Goal: Information Seeking & Learning: Learn about a topic

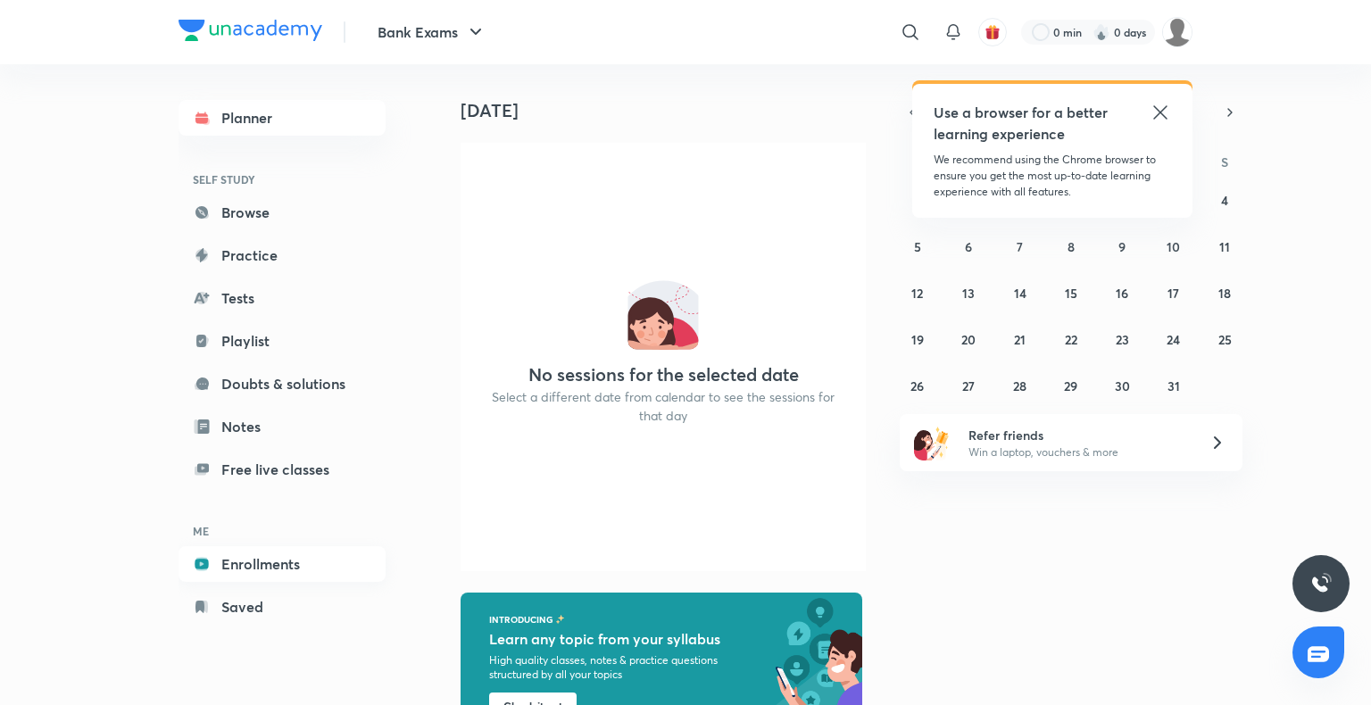
click at [258, 565] on link "Enrollments" at bounding box center [282, 564] width 207 height 36
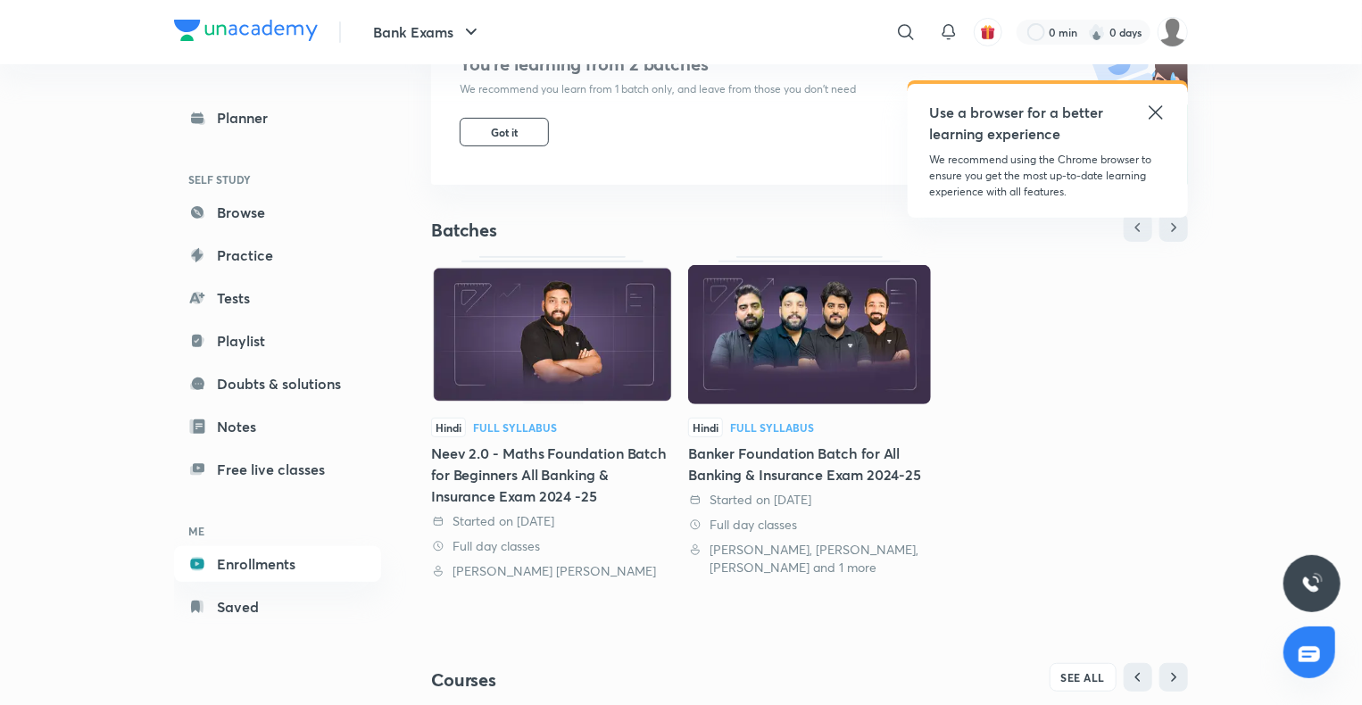
scroll to position [278, 0]
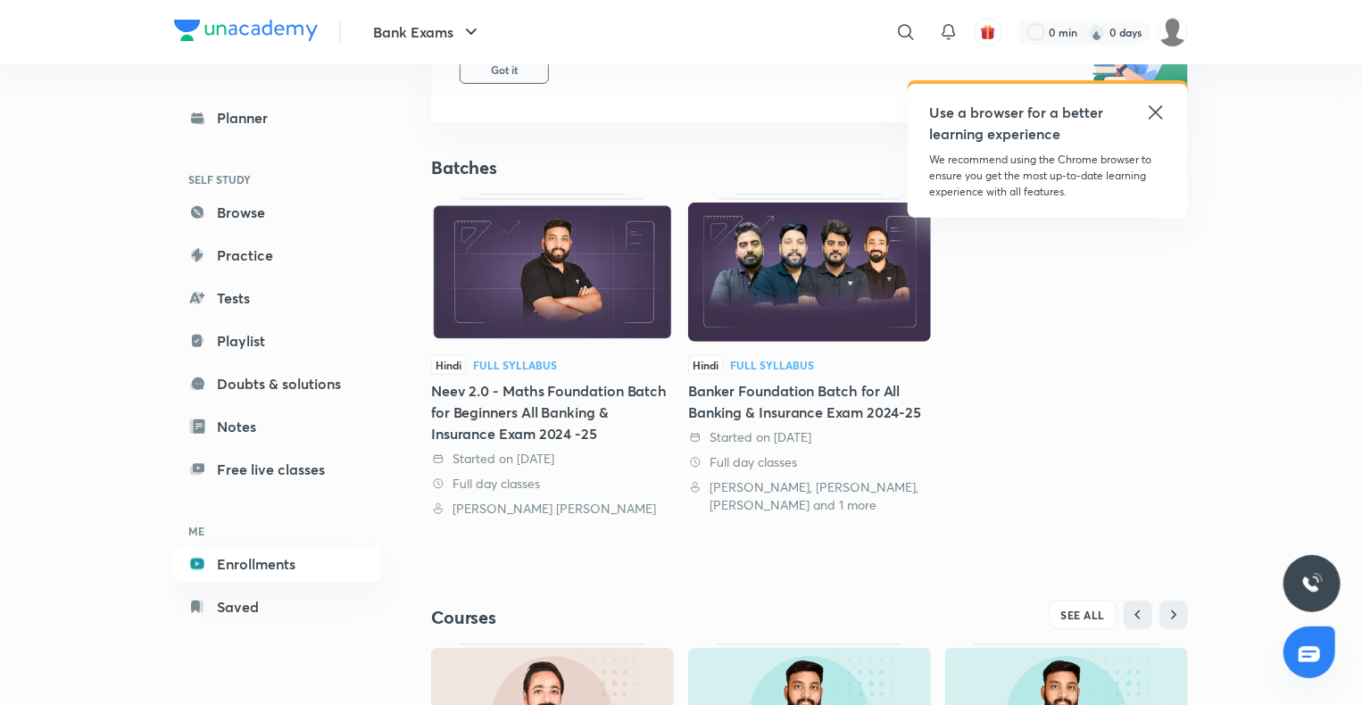
click at [589, 416] on div "Neev 2.0 - Maths Foundation Batch for Beginners All Banking & Insurance Exam 20…" at bounding box center [552, 412] width 243 height 64
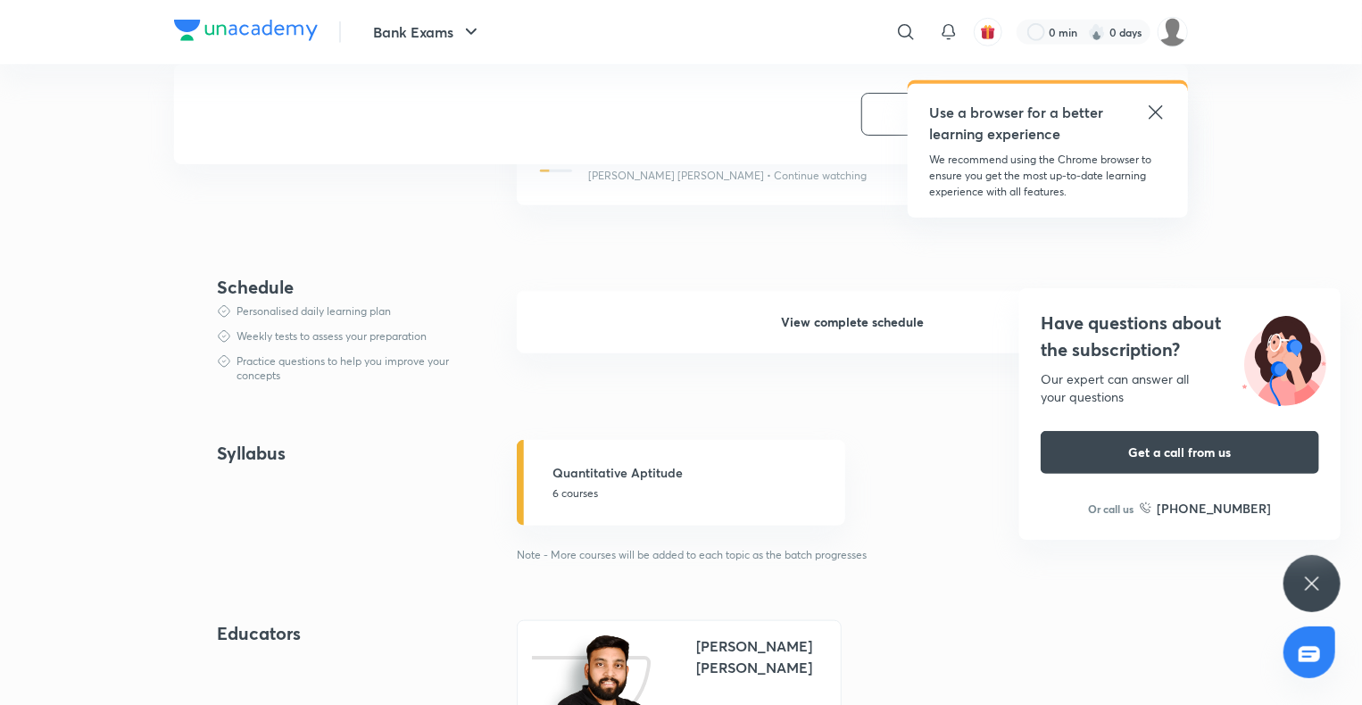
scroll to position [637, 0]
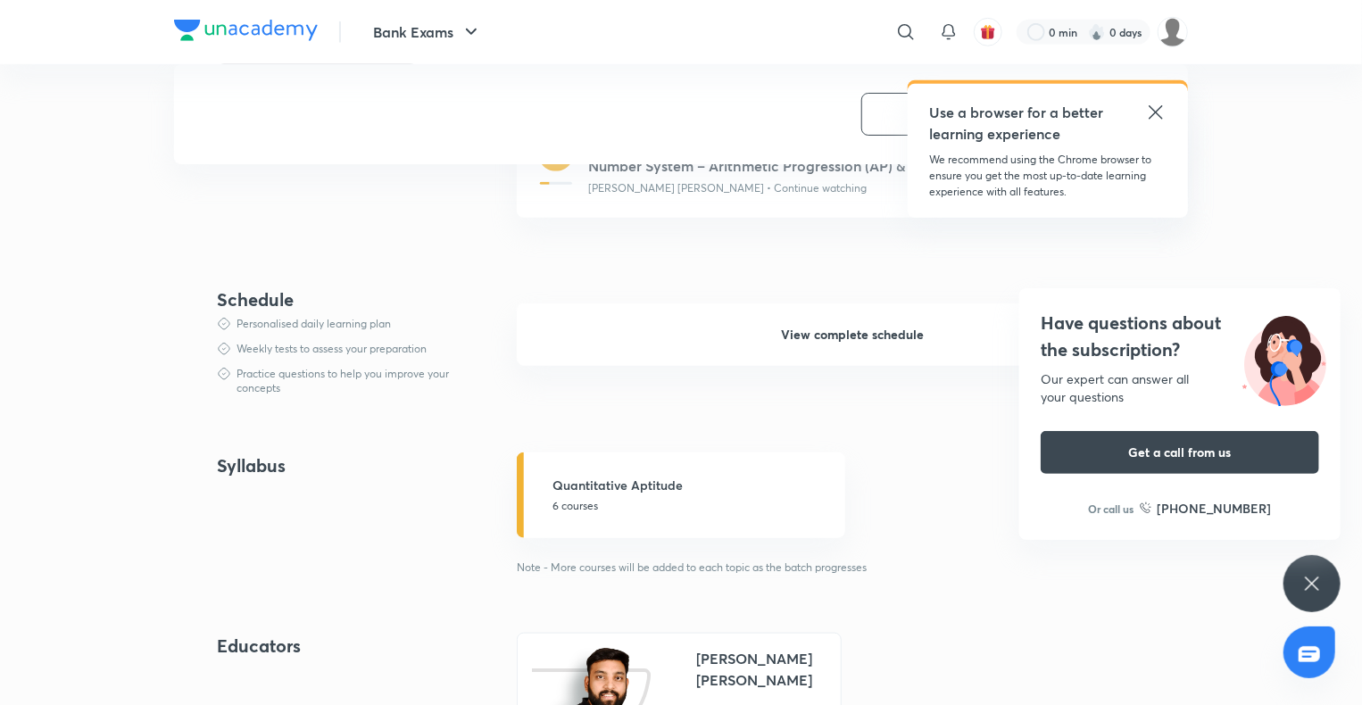
click at [1296, 582] on div "Have questions about the subscription? Our expert can answer all your questions…" at bounding box center [1311, 583] width 57 height 57
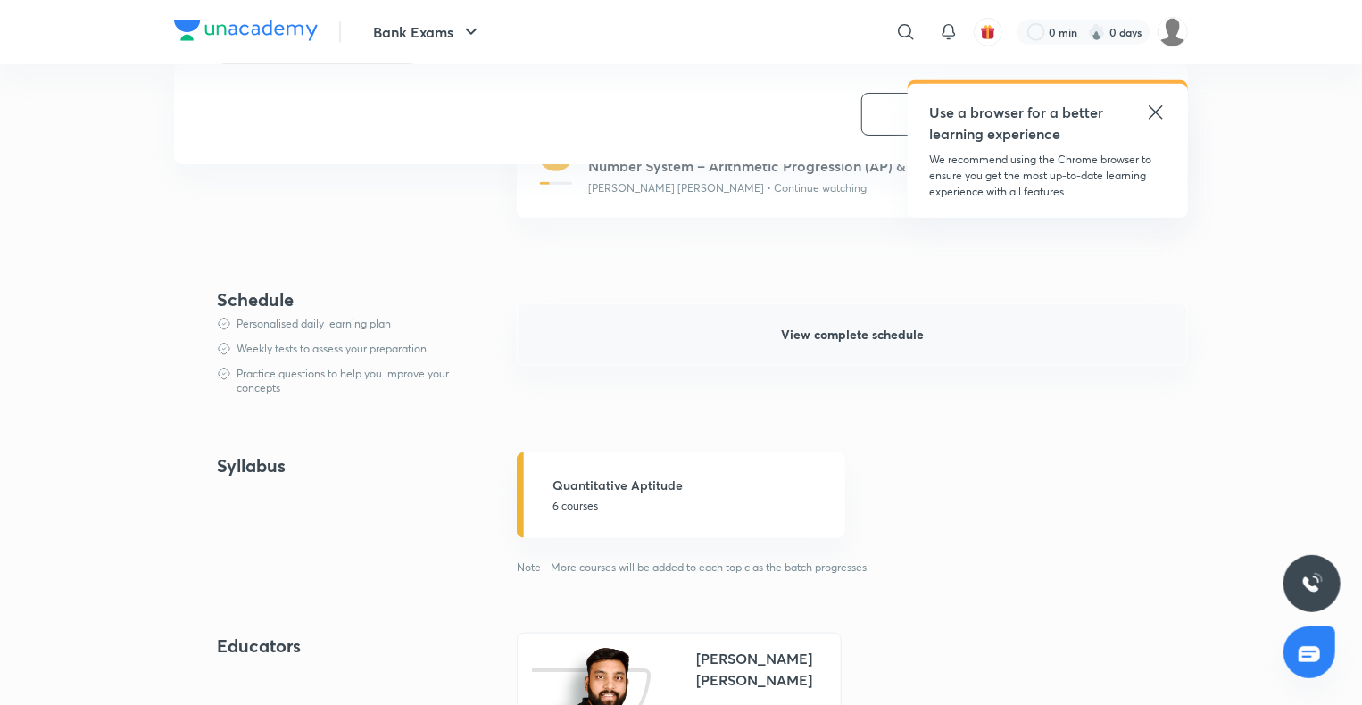
click at [881, 356] on button "View complete schedule" at bounding box center [852, 334] width 671 height 62
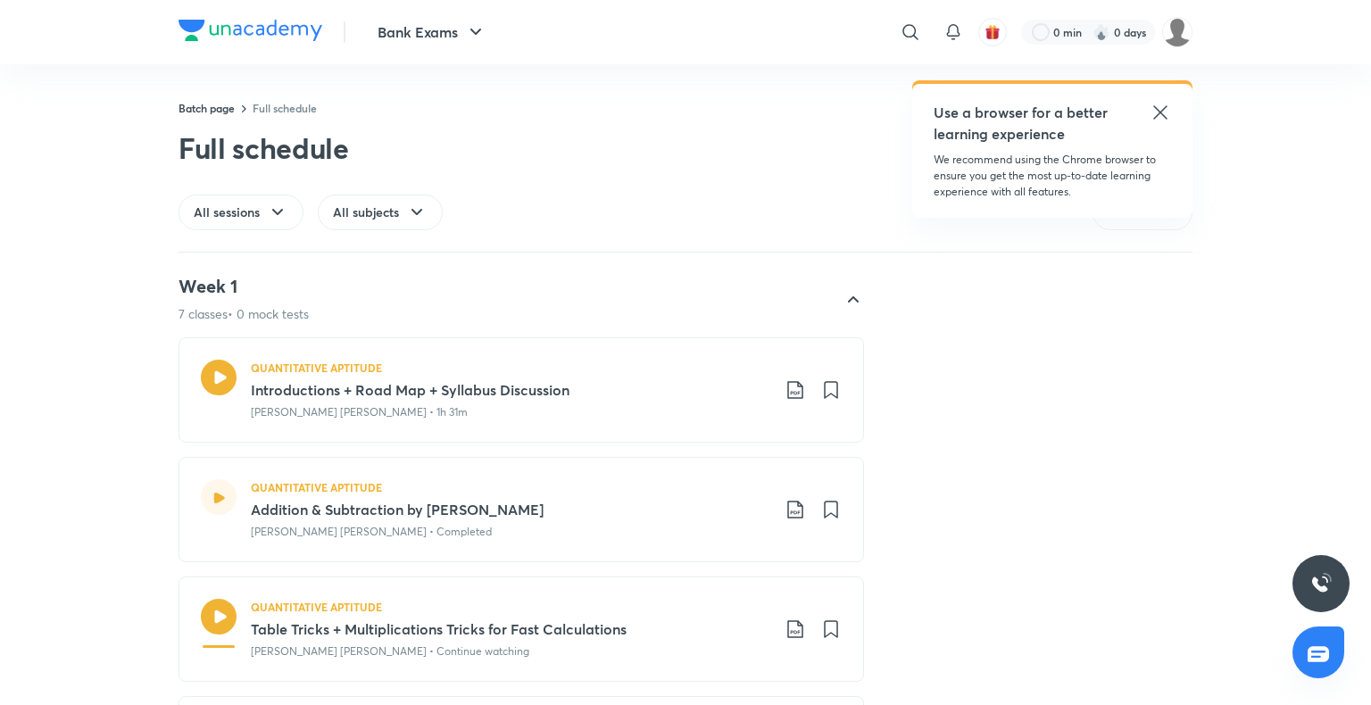
click at [1157, 112] on icon at bounding box center [1160, 112] width 21 height 21
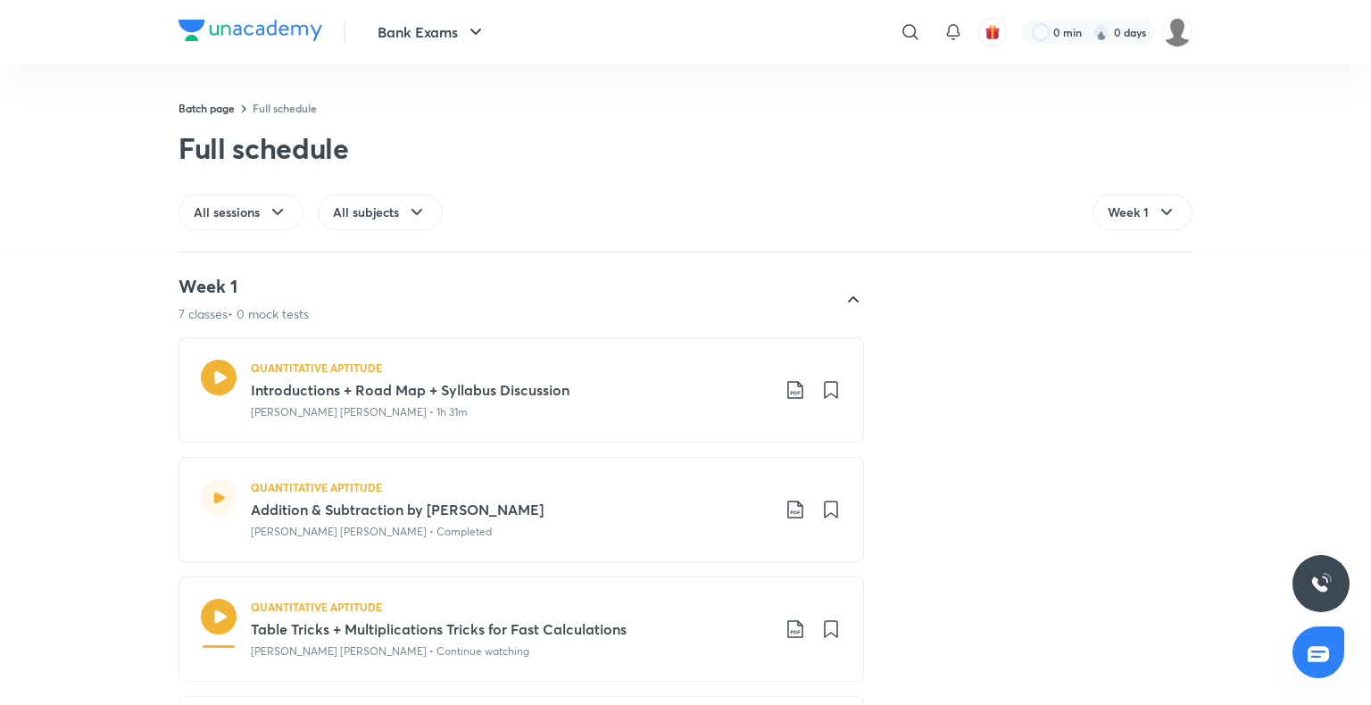
click at [860, 456] on div "Week 1 7 classes • 0 mock tests QUANTITATIVE APTITUDE Introductions + Road Map …" at bounding box center [686, 718] width 1014 height 914
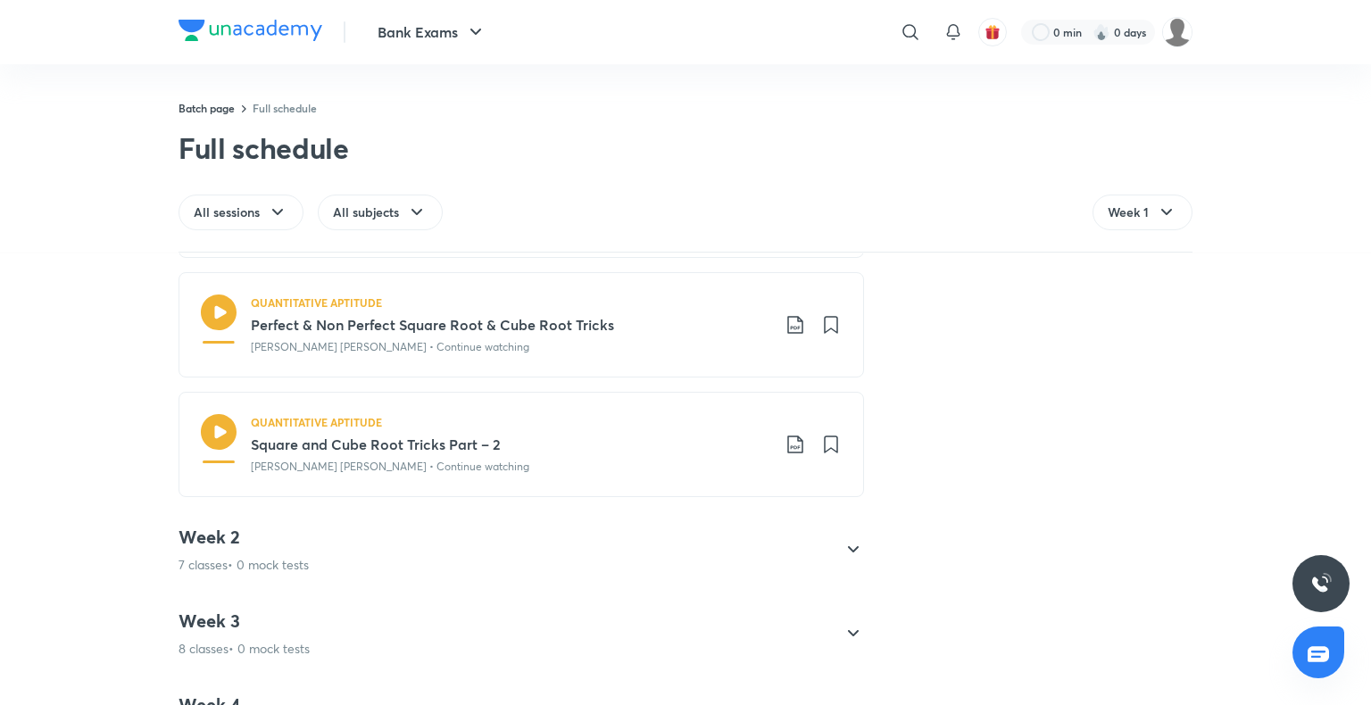
scroll to position [662, 0]
click at [755, 543] on div "Week 2 7 classes • 0 mock tests" at bounding box center [505, 551] width 653 height 48
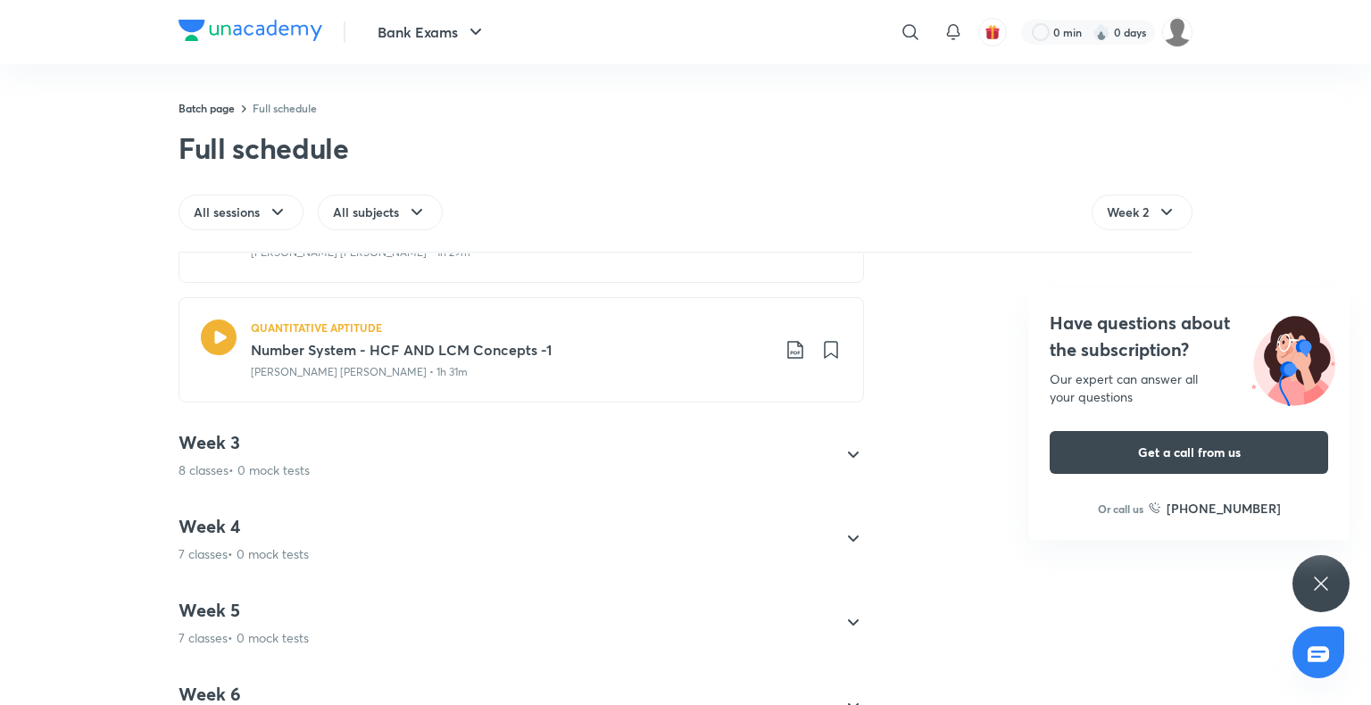
scroll to position [851, 0]
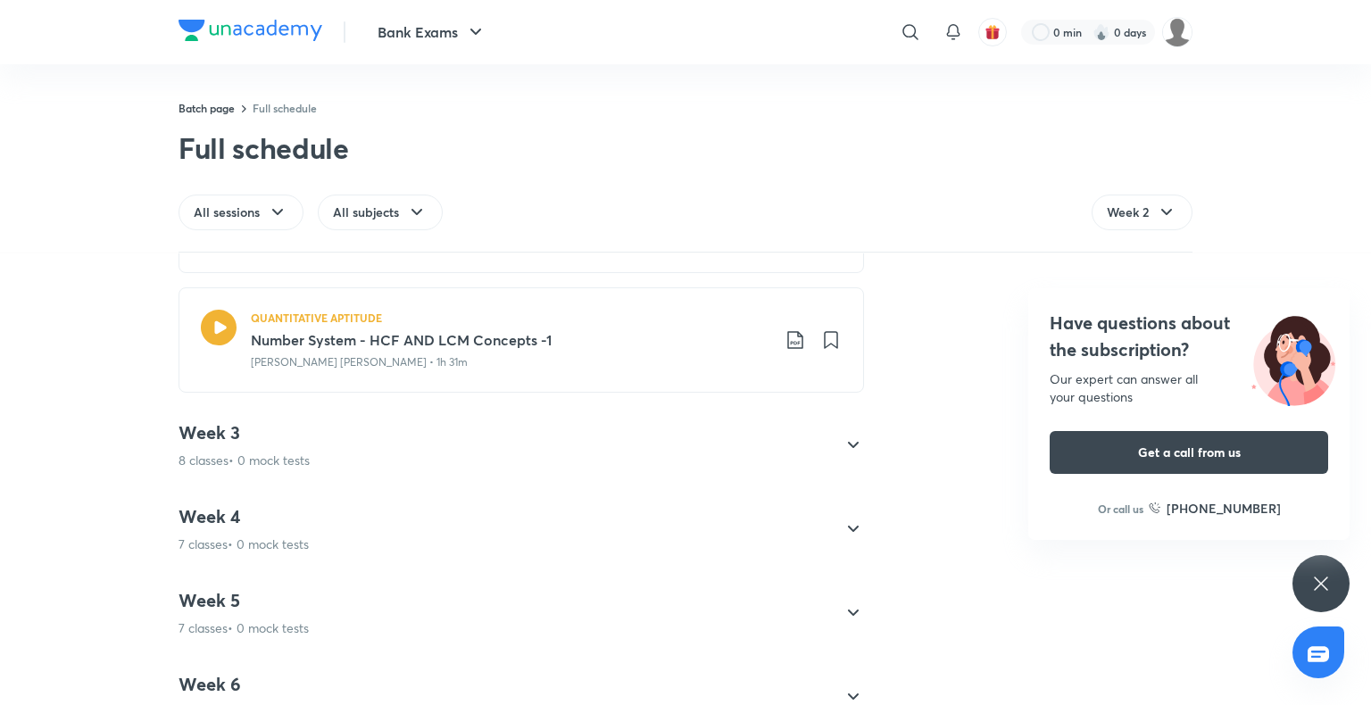
click at [741, 444] on div "Week 3 8 classes • 0 mock tests" at bounding box center [505, 445] width 653 height 48
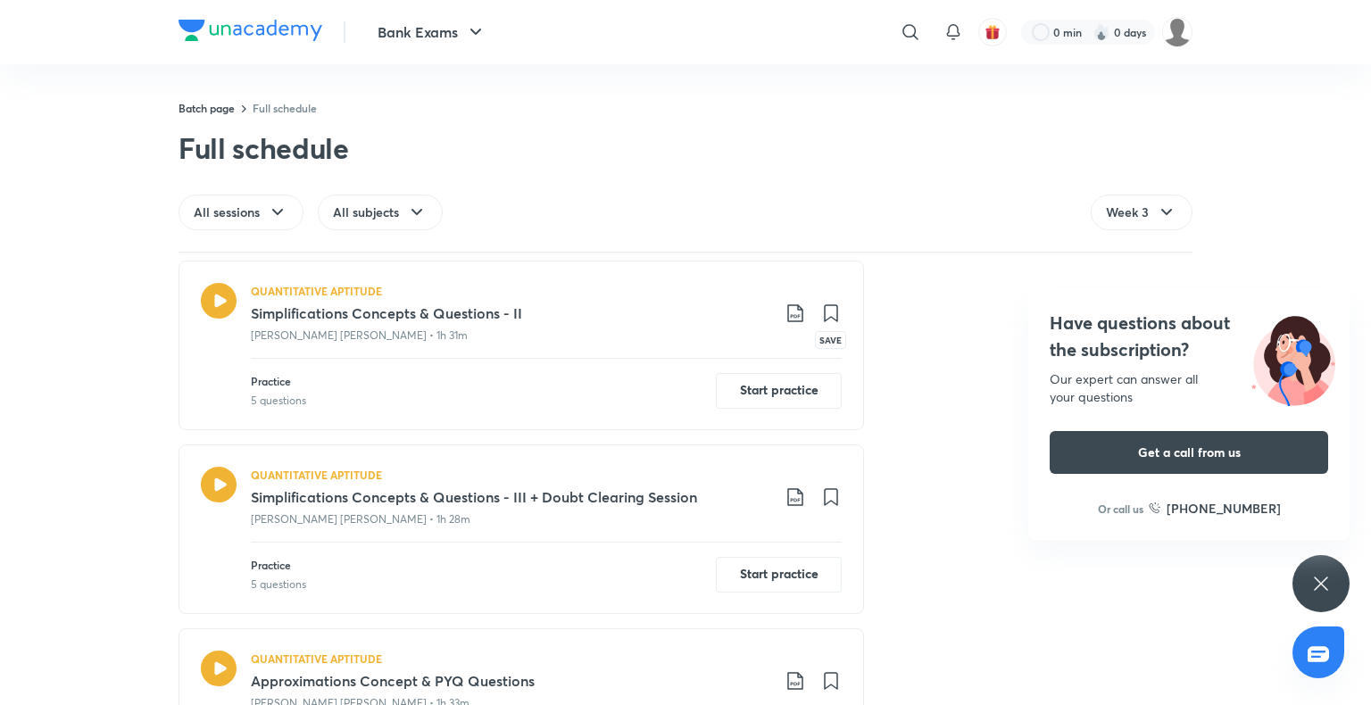
click at [826, 312] on icon at bounding box center [831, 313] width 12 height 16
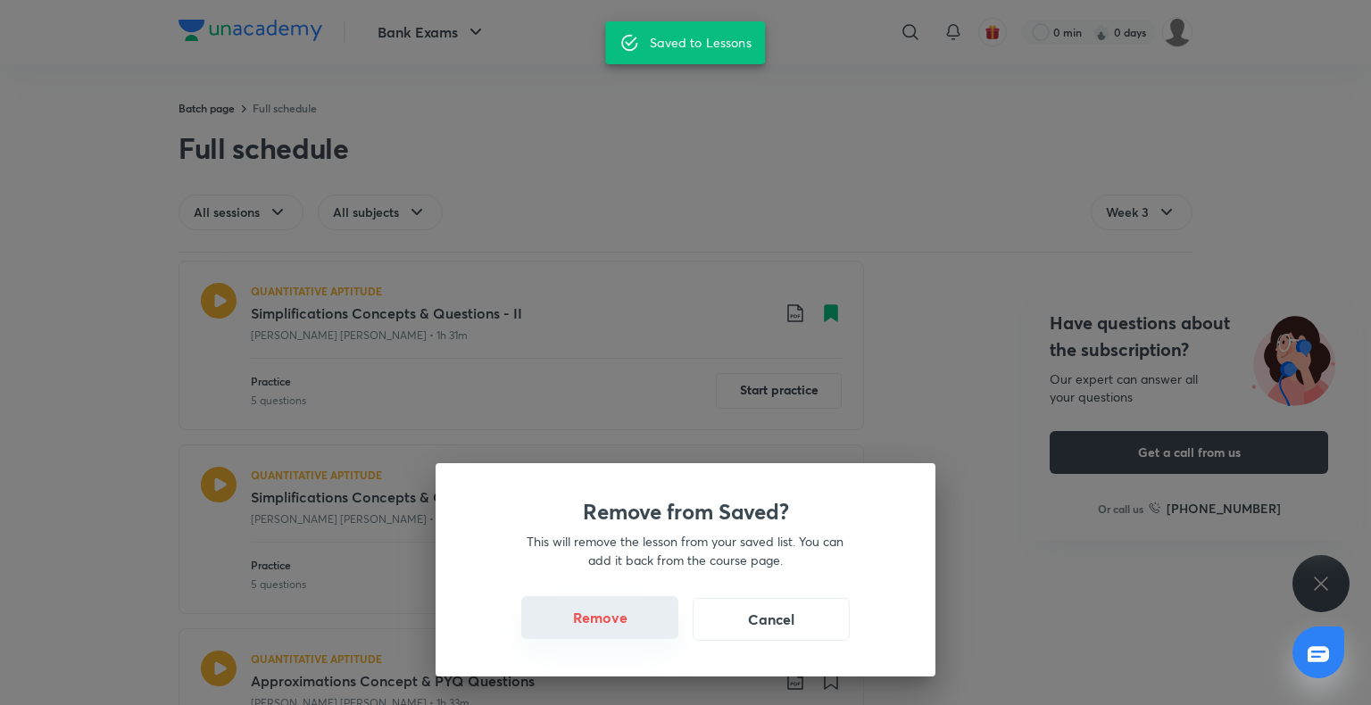
click at [621, 616] on button "Remove" at bounding box center [599, 617] width 157 height 43
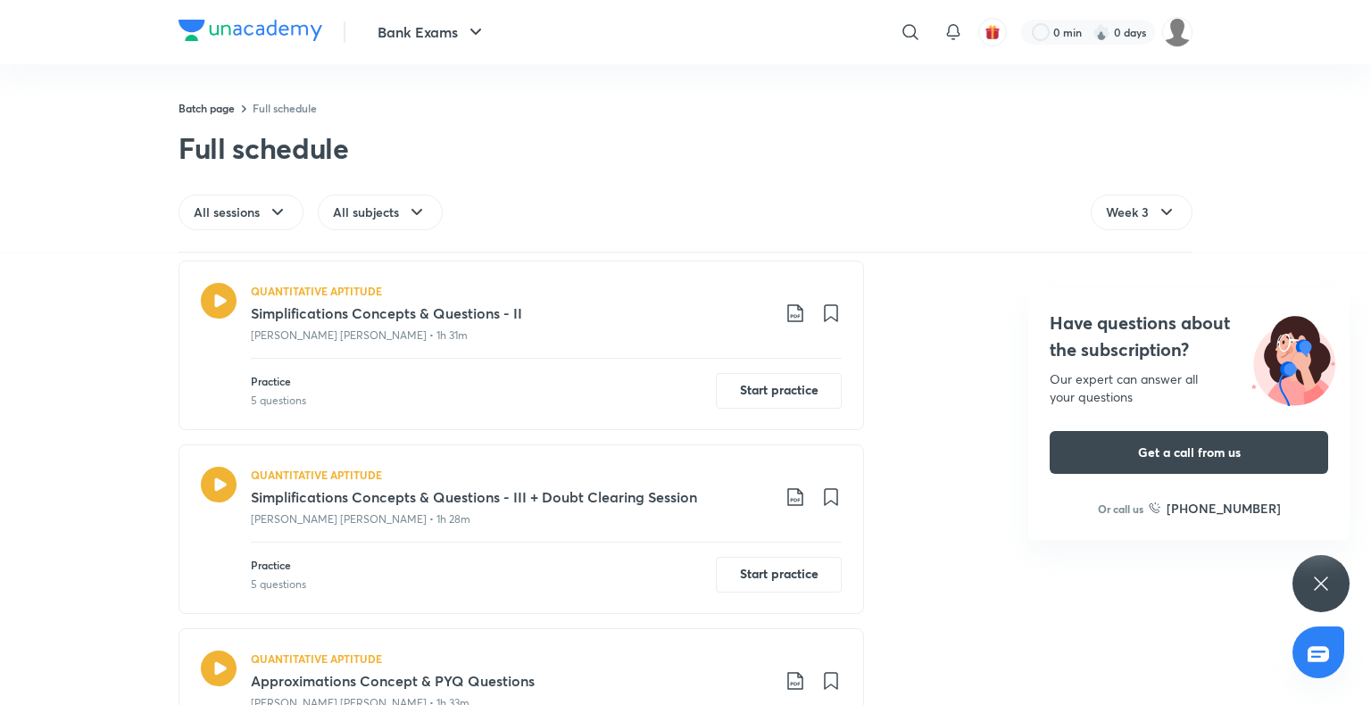
click at [378, 394] on div "Practice 5 questions Start practice" at bounding box center [546, 383] width 591 height 50
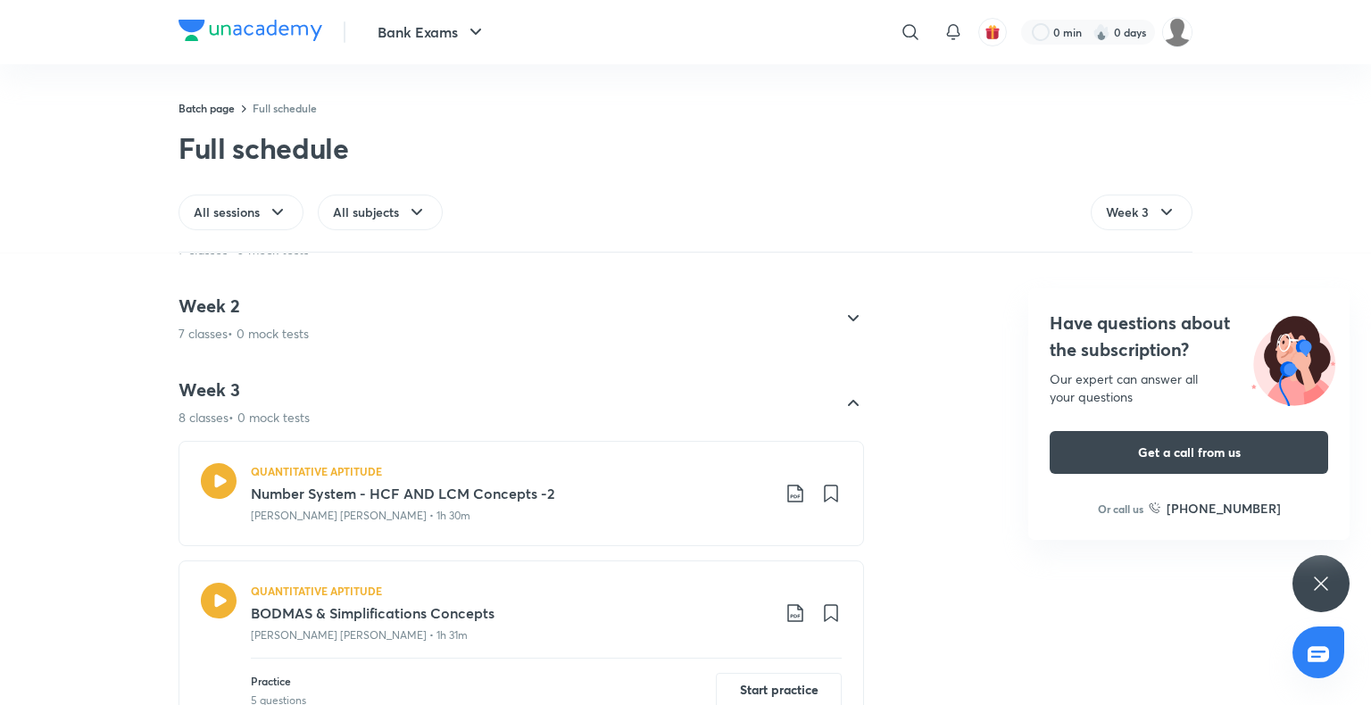
scroll to position [63, 0]
